Goal: Check status: Check status

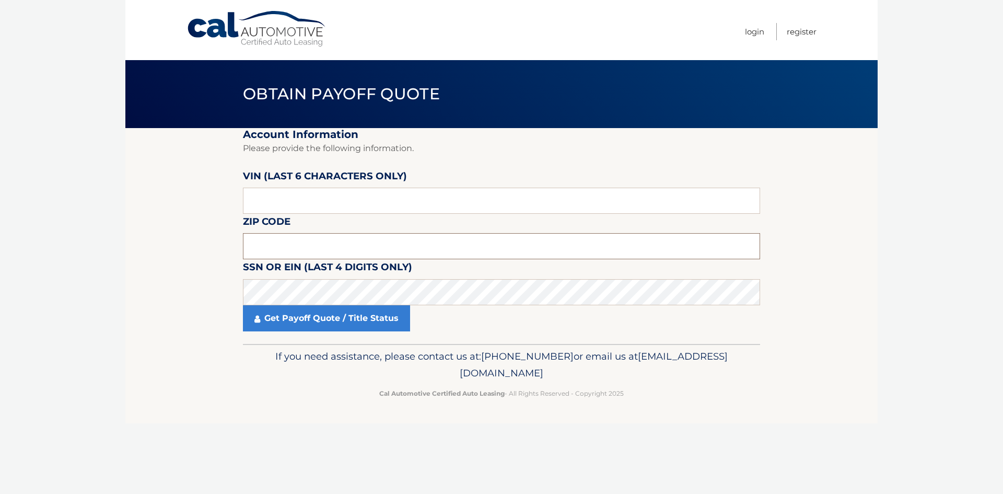
click at [274, 250] on input "text" at bounding box center [501, 246] width 517 height 26
type input "08879"
click at [308, 194] on input "text" at bounding box center [501, 201] width 517 height 26
type input "585527"
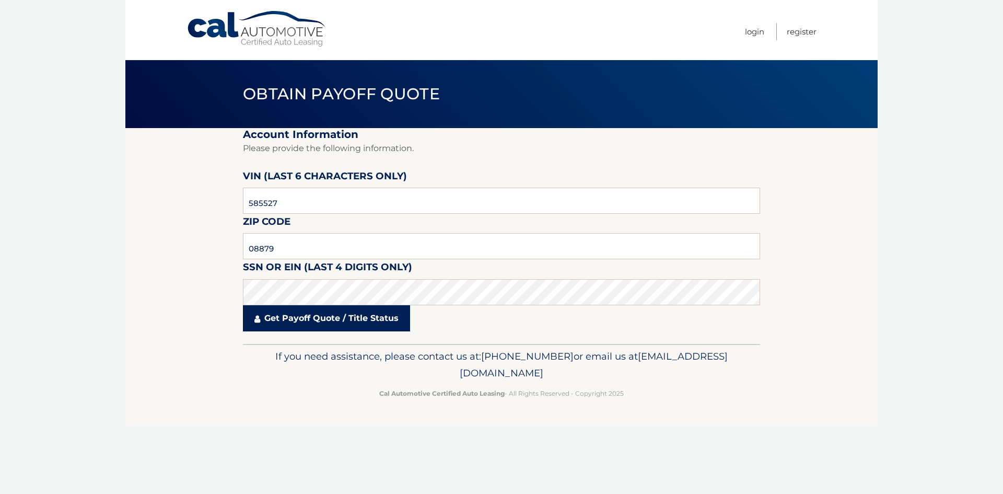
click at [329, 330] on link "Get Payoff Quote / Title Status" at bounding box center [326, 318] width 167 height 26
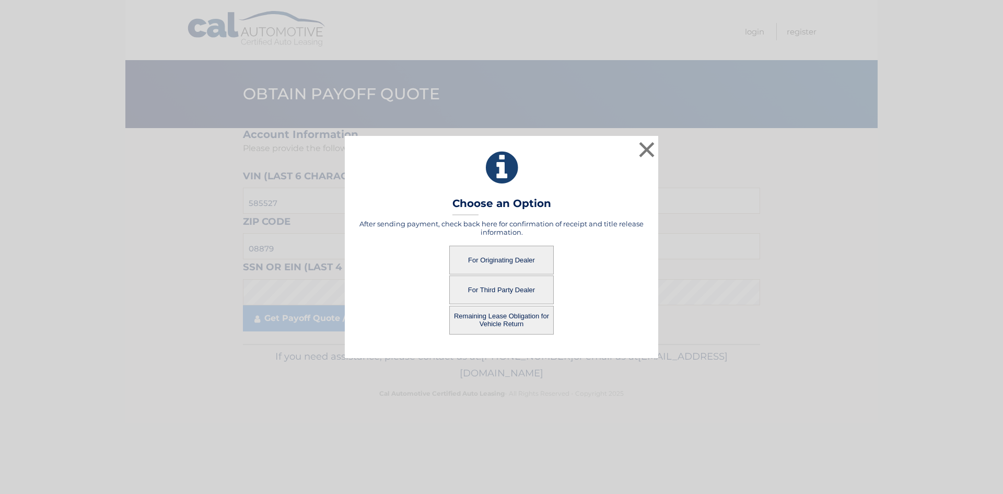
click at [501, 257] on button "For Originating Dealer" at bounding box center [501, 259] width 104 height 29
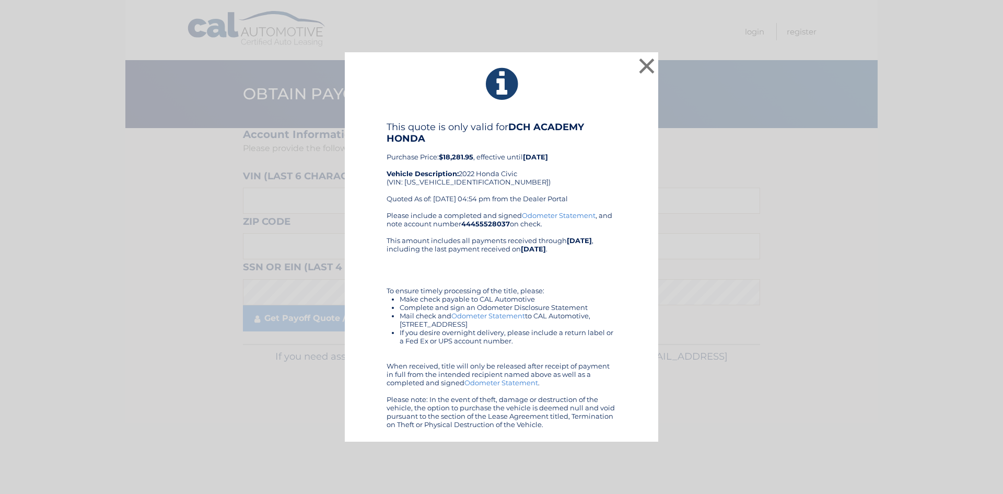
drag, startPoint x: 383, startPoint y: 125, endPoint x: 619, endPoint y: 426, distance: 382.1
click at [619, 426] on div "This quote is only valid for DCH ACADEMY HONDA Purchase Price: $18,281.95 , eff…" at bounding box center [501, 274] width 287 height 307
click at [591, 152] on div "This quote is only valid for DCH ACADEMY HONDA Purchase Price: $18,281.95 , eff…" at bounding box center [502, 166] width 230 height 90
